Goal: Transaction & Acquisition: Purchase product/service

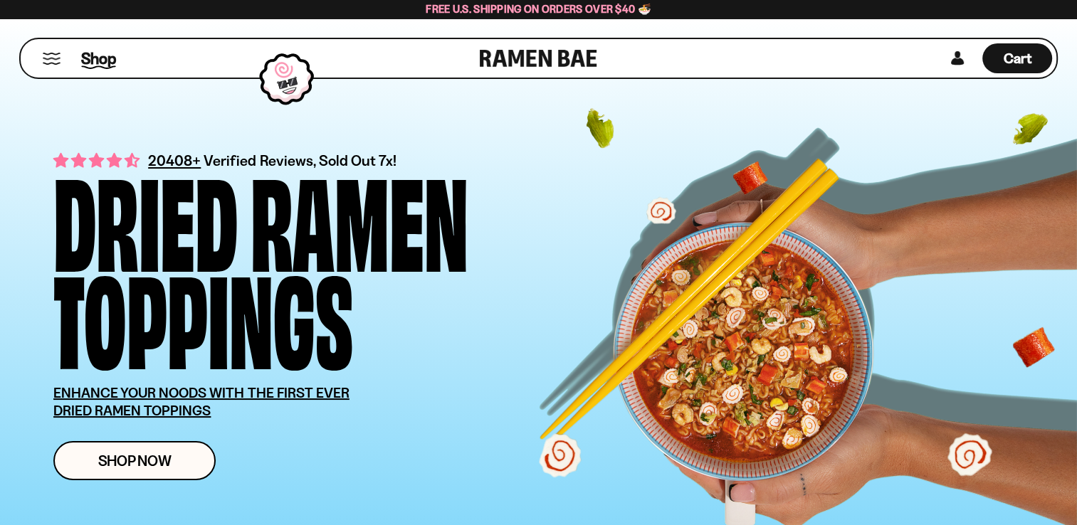
click at [101, 61] on span "Shop" at bounding box center [98, 58] width 35 height 21
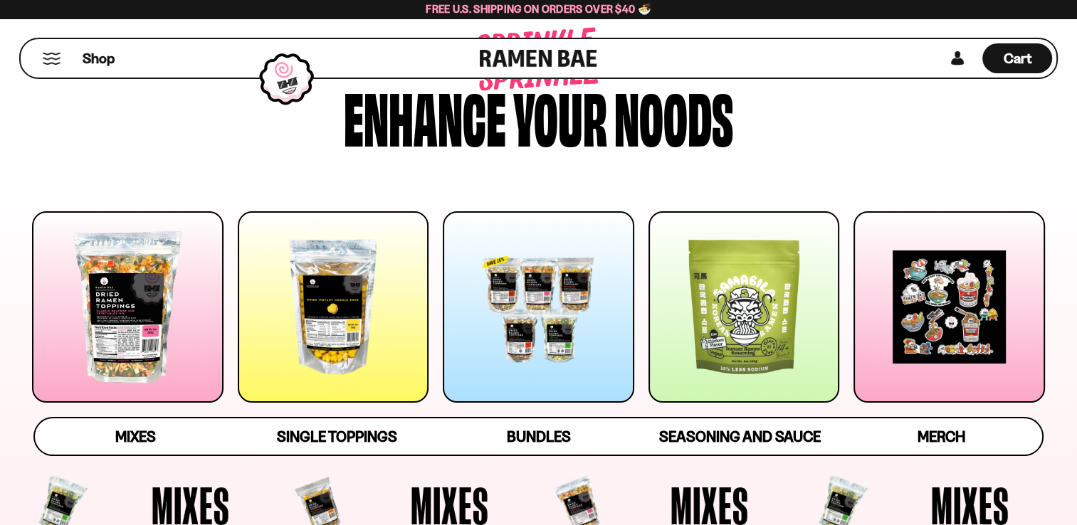
scroll to position [285, 0]
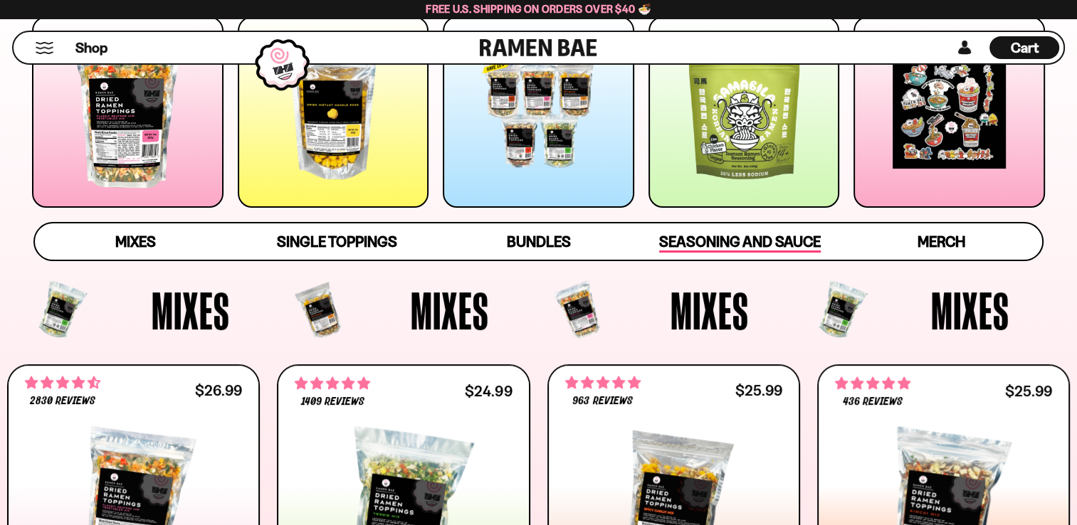
click at [686, 248] on span "Seasoning and Sauce" at bounding box center [740, 243] width 162 height 20
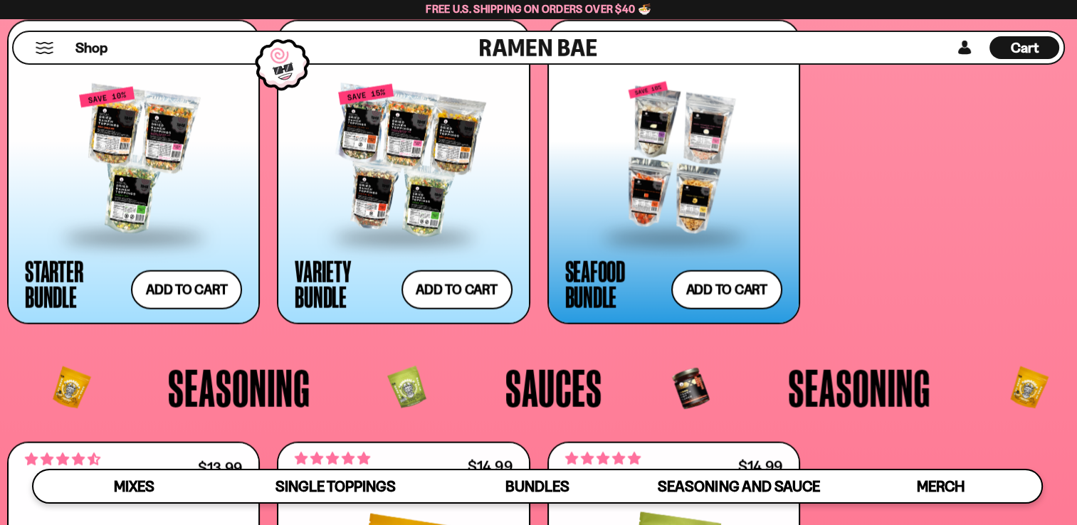
scroll to position [3294, 0]
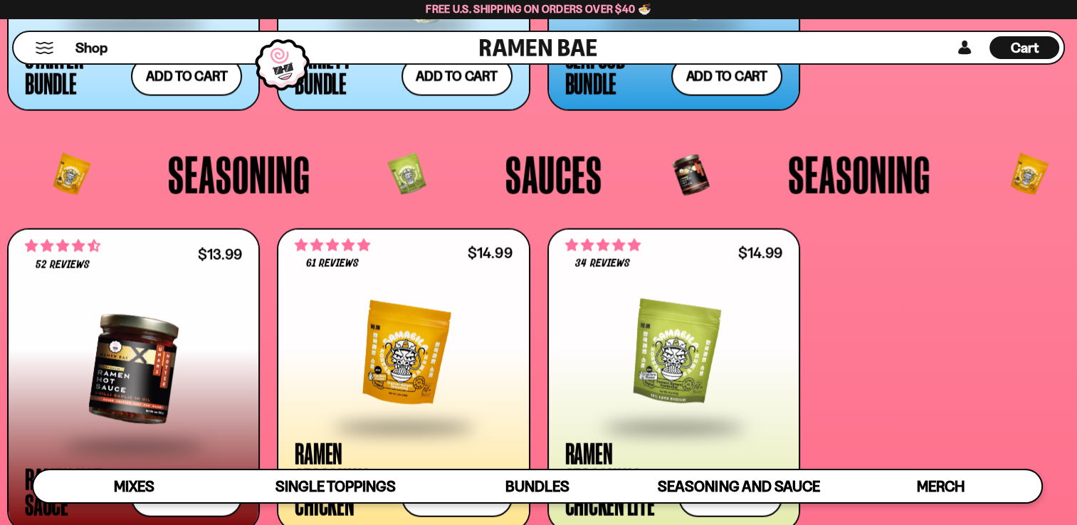
click at [442, 344] on div at bounding box center [403, 354] width 217 height 142
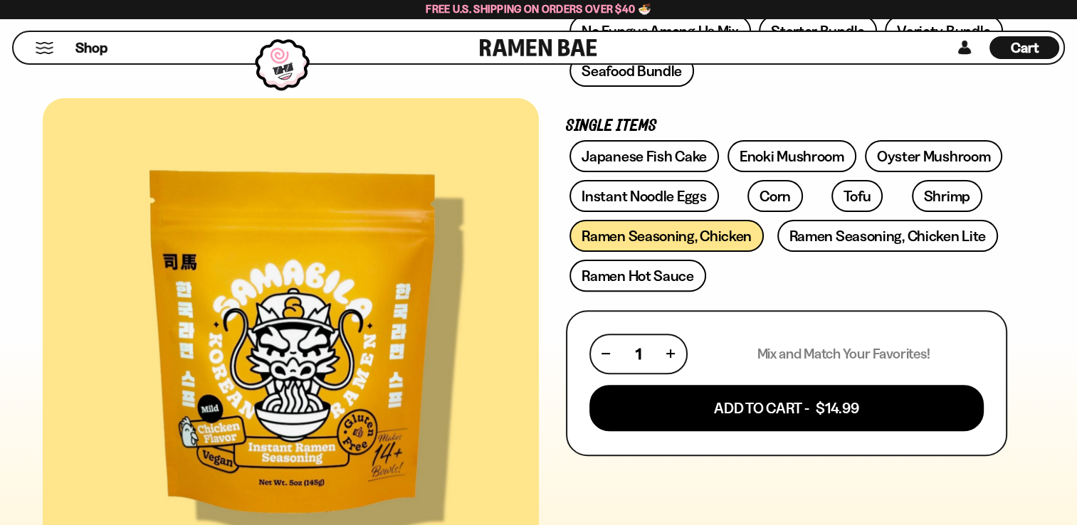
scroll to position [214, 0]
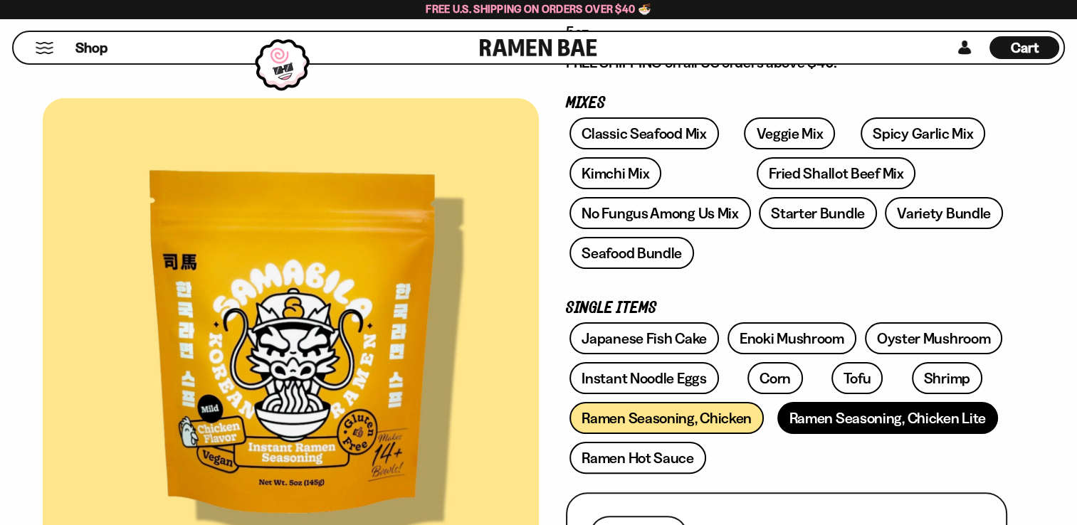
click at [917, 414] on link "Ramen Seasoning, Chicken Lite" at bounding box center [887, 418] width 221 height 32
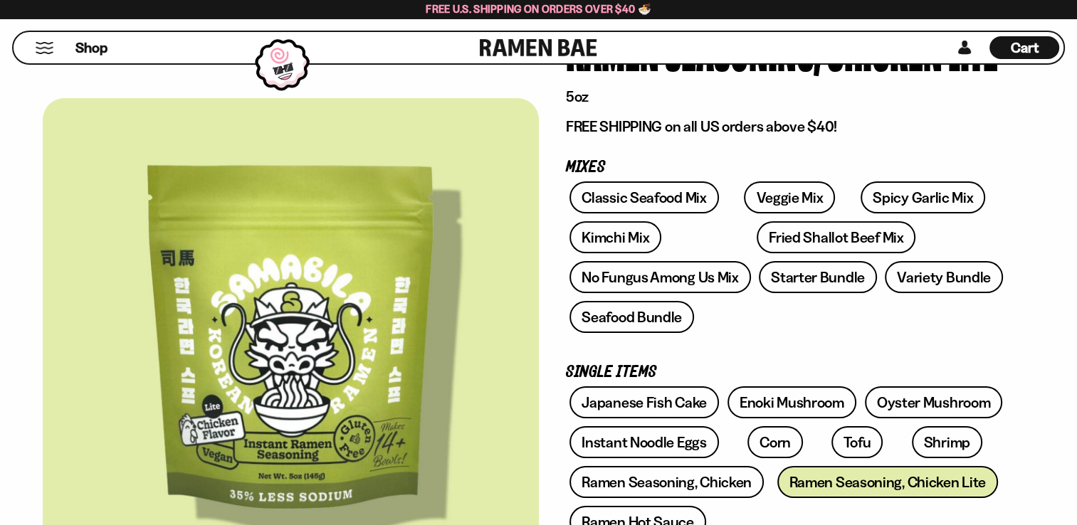
scroll to position [146, 0]
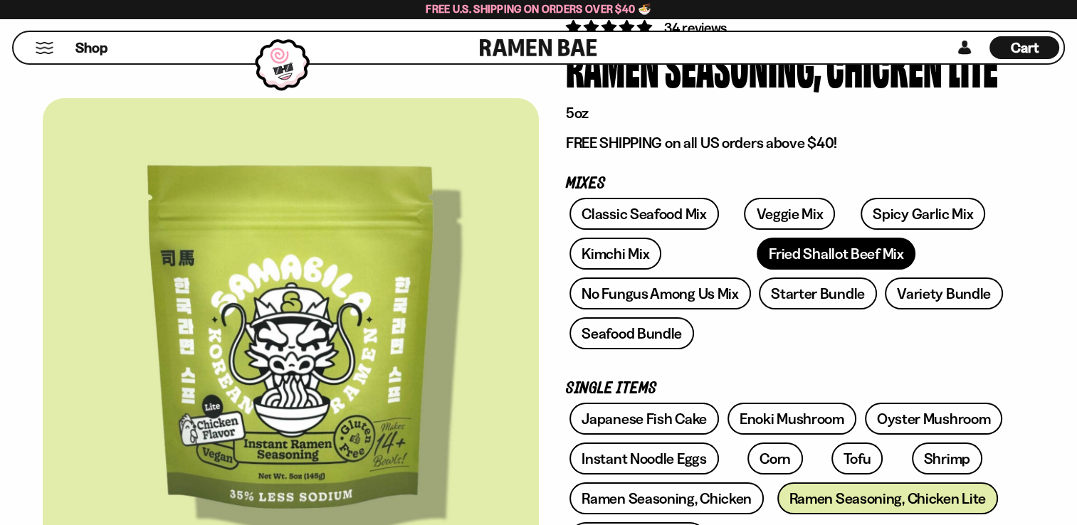
click at [783, 260] on link "Fried Shallot Beef Mix" at bounding box center [836, 254] width 159 height 32
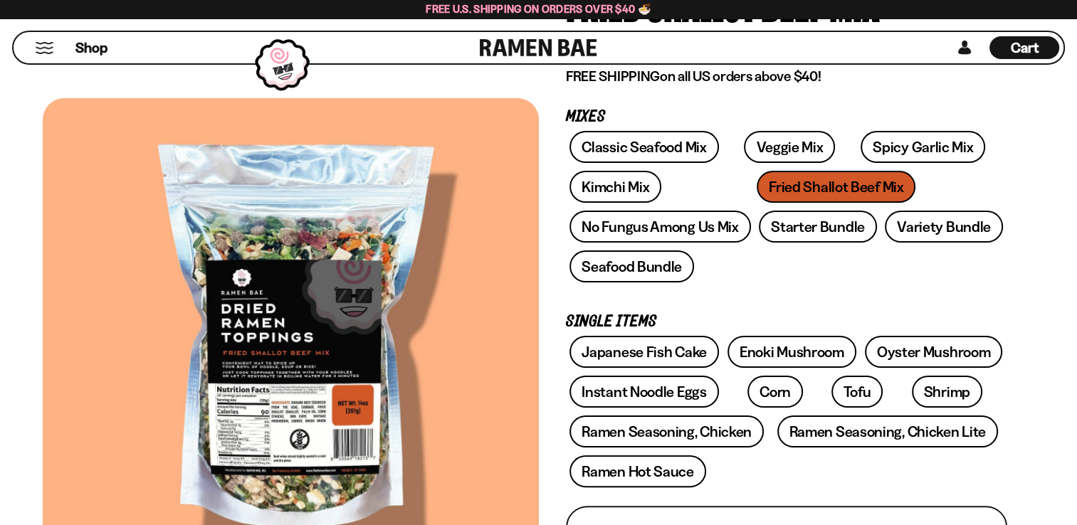
scroll to position [142, 0]
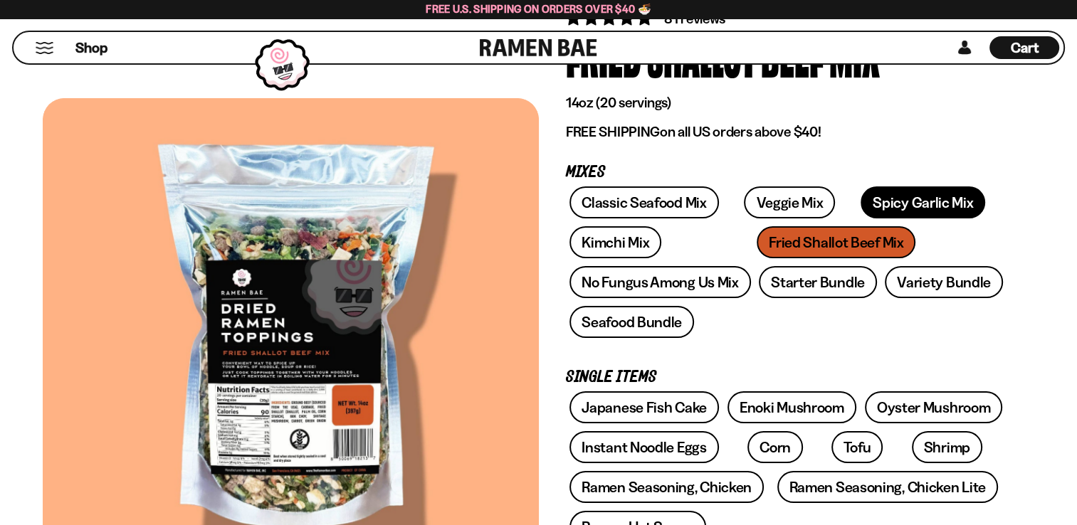
click at [878, 209] on link "Spicy Garlic Mix" at bounding box center [923, 203] width 125 height 32
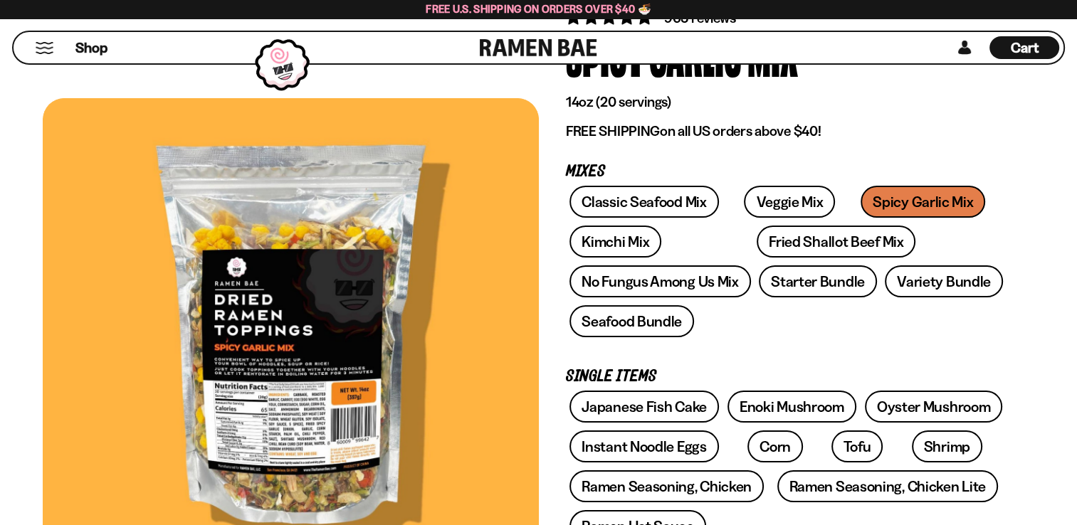
scroll to position [142, 0]
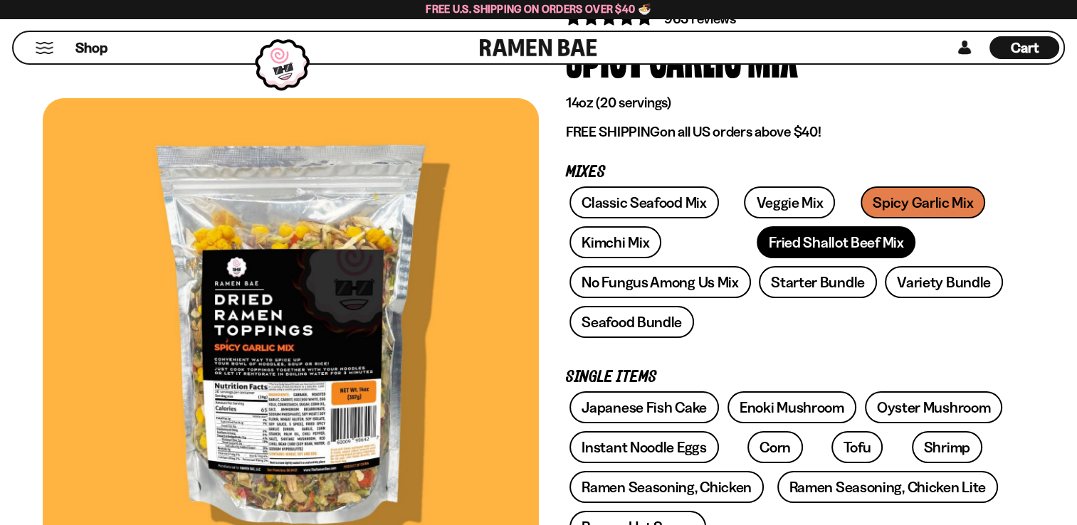
click at [794, 258] on link "Fried Shallot Beef Mix" at bounding box center [836, 242] width 159 height 32
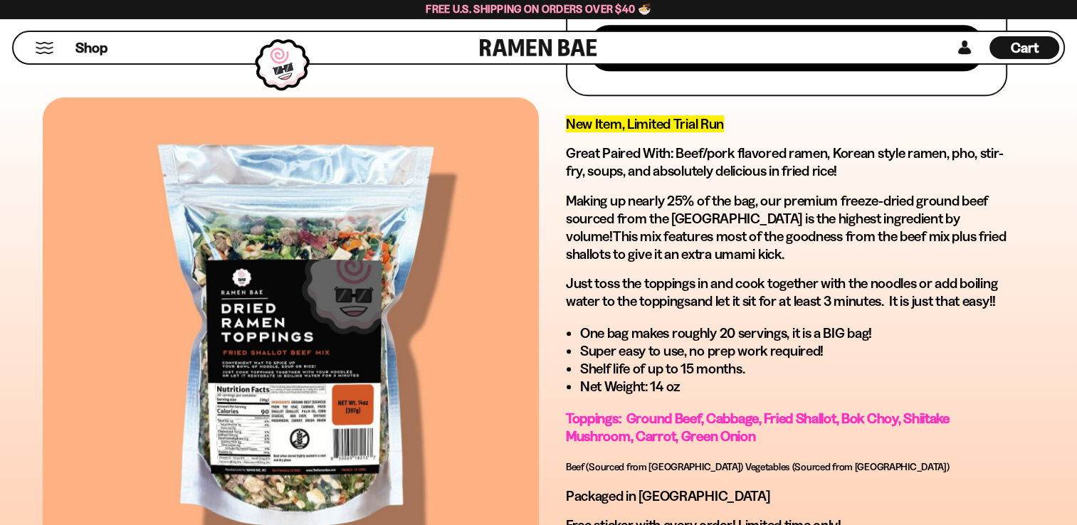
scroll to position [797, 0]
